Goal: Task Accomplishment & Management: Manage account settings

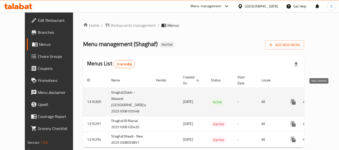
click at [323, 96] on link "enhanced table" at bounding box center [329, 102] width 12 height 12
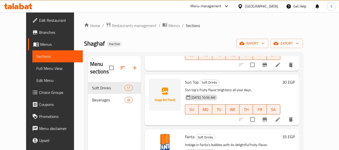
scroll to position [125, 0]
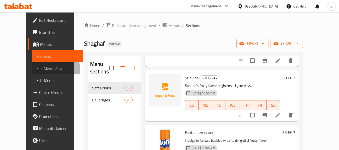
click at [36, 70] on span "Full Menu View" at bounding box center [57, 68] width 42 height 6
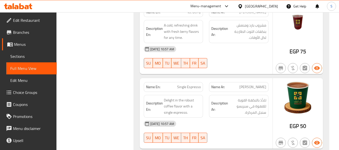
scroll to position [3486, 0]
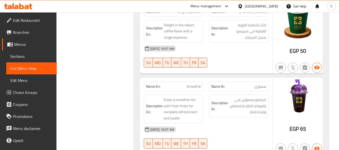
click at [269, 7] on div "[GEOGRAPHIC_DATA]" at bounding box center [261, 7] width 33 height 6
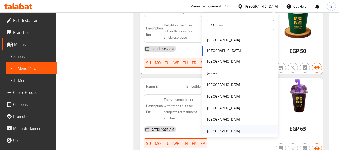
click at [212, 132] on div "[GEOGRAPHIC_DATA]" at bounding box center [223, 132] width 33 height 6
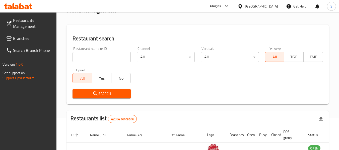
scroll to position [29, 0]
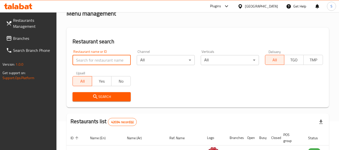
click at [107, 61] on input "search" at bounding box center [101, 60] width 58 height 10
paste input "707996"
type input "707996"
click button "Search" at bounding box center [101, 96] width 58 height 9
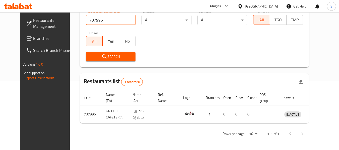
scroll to position [69, 0]
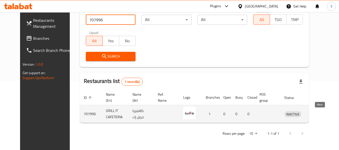
click at [317, 115] on icon "enhanced table" at bounding box center [315, 114] width 6 height 4
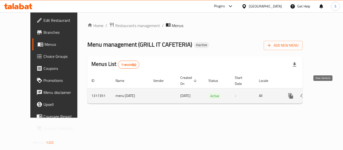
click at [327, 91] on link "enhanced table" at bounding box center [327, 96] width 12 height 12
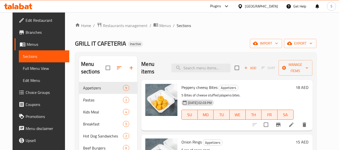
drag, startPoint x: 25, startPoint y: 20, endPoint x: 52, endPoint y: 20, distance: 27.3
click at [26, 20] on span "Edit Restaurant" at bounding box center [46, 20] width 40 height 6
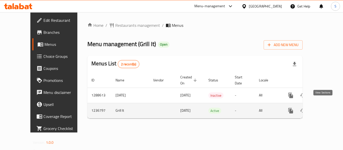
click at [324, 108] on icon "enhanced table" at bounding box center [327, 111] width 6 height 6
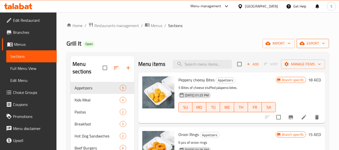
click at [316, 45] on span "export" at bounding box center [312, 43] width 24 height 6
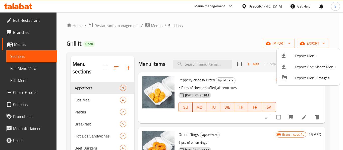
click at [310, 55] on span "Export Menu" at bounding box center [314, 56] width 41 height 6
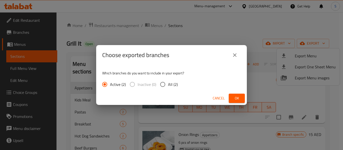
click at [167, 85] on input "All (2)" at bounding box center [162, 84] width 11 height 11
radio input "true"
click at [235, 98] on span "Ok" at bounding box center [237, 98] width 8 height 6
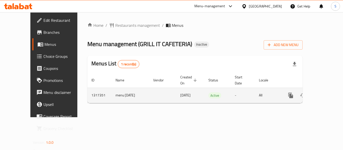
click at [324, 93] on icon "enhanced table" at bounding box center [326, 95] width 5 height 5
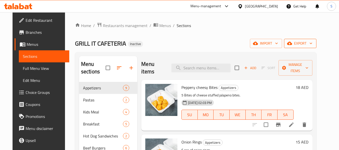
click at [312, 41] on span "export" at bounding box center [300, 43] width 24 height 6
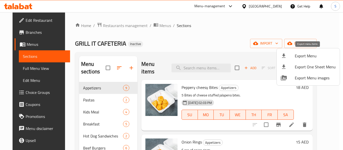
click at [307, 53] on span "Export Menu" at bounding box center [314, 56] width 41 height 6
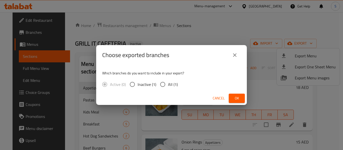
click at [169, 85] on span "All (1)" at bounding box center [173, 85] width 10 height 6
click at [168, 85] on input "All (1)" at bounding box center [162, 84] width 11 height 11
radio input "true"
click at [232, 100] on button "Ok" at bounding box center [236, 98] width 16 height 9
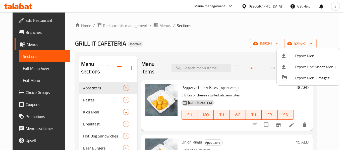
click at [262, 6] on div at bounding box center [171, 75] width 343 height 150
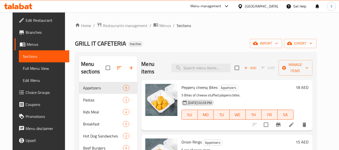
click at [251, 6] on div "[GEOGRAPHIC_DATA]" at bounding box center [261, 7] width 33 height 6
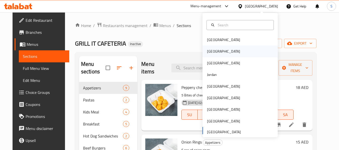
click at [227, 51] on div "[GEOGRAPHIC_DATA]" at bounding box center [239, 52] width 75 height 12
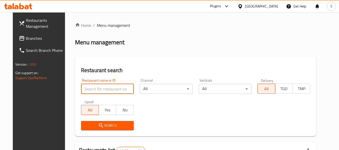
paste input "707852"
type input "707852"
click button "Search" at bounding box center [107, 125] width 53 height 9
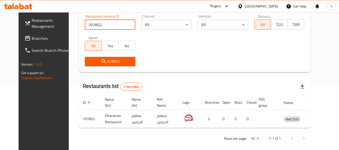
scroll to position [69, 0]
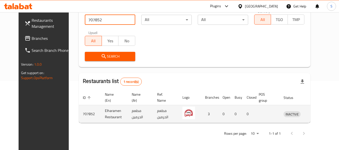
click at [317, 115] on icon "enhanced table" at bounding box center [314, 114] width 6 height 6
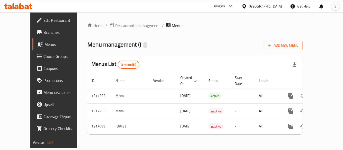
click at [43, 32] on span "Branches" at bounding box center [63, 32] width 40 height 6
